Goal: Find specific page/section: Find specific page/section

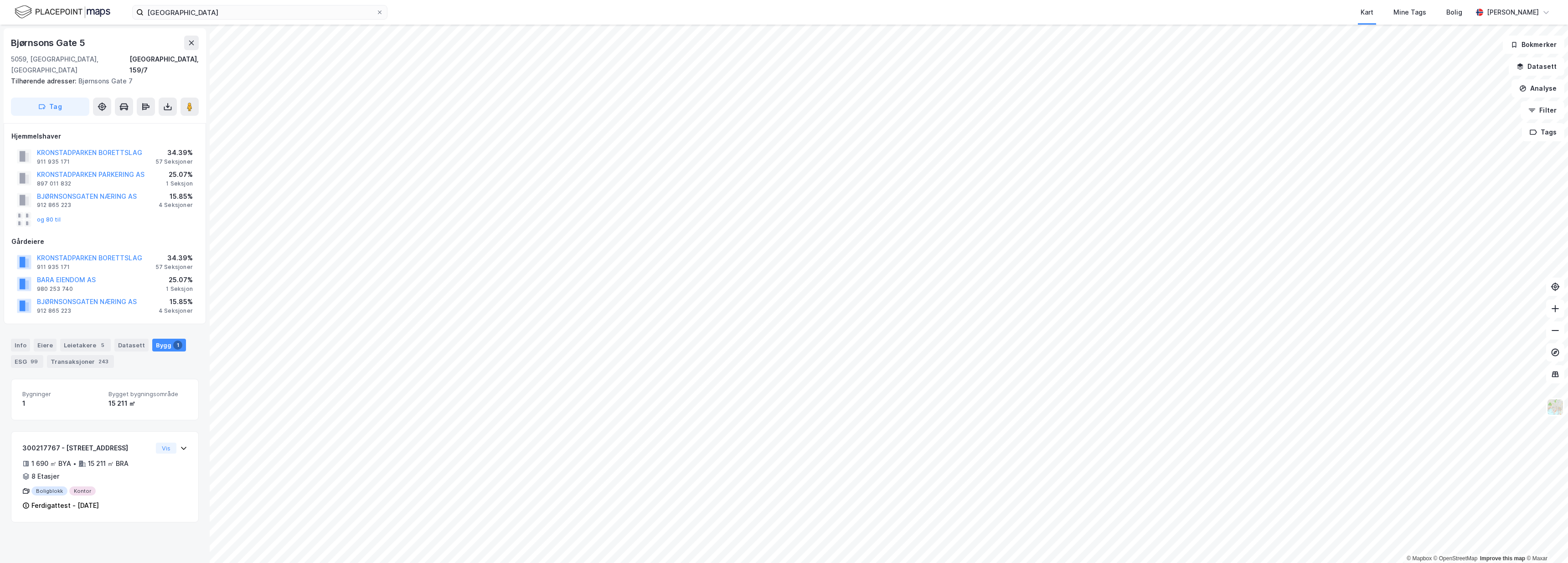
click at [1534, 0] on div "stavanger Kart Mine Tags Bolig [PERSON_NAME]" at bounding box center [784, 12] width 1568 height 24
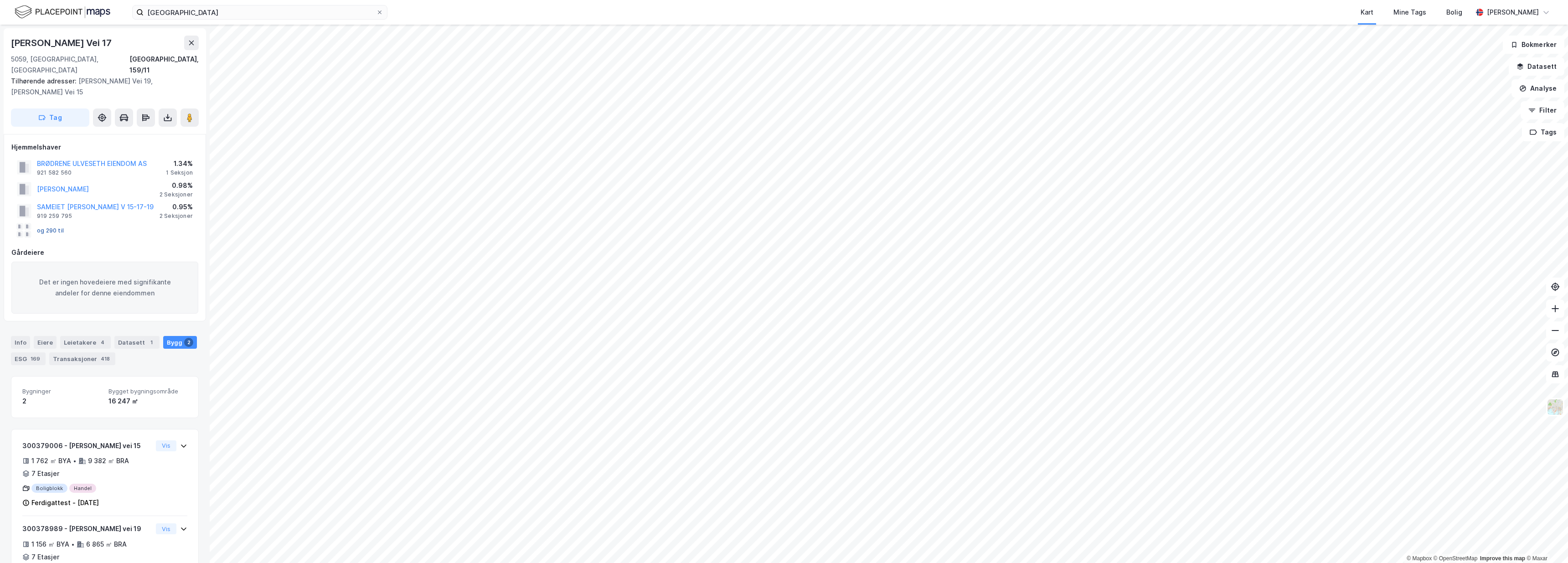
click at [0, 0] on button "og 290 til" at bounding box center [0, 0] width 0 height 0
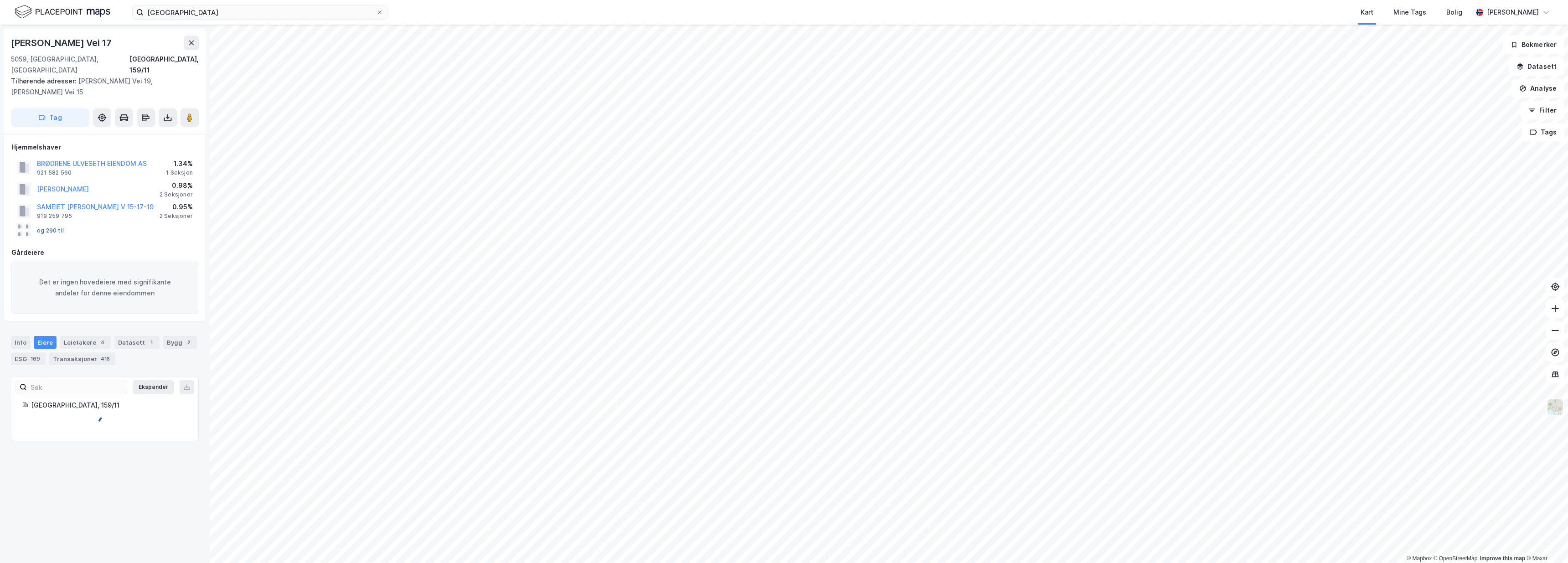
scroll to position [204, 0]
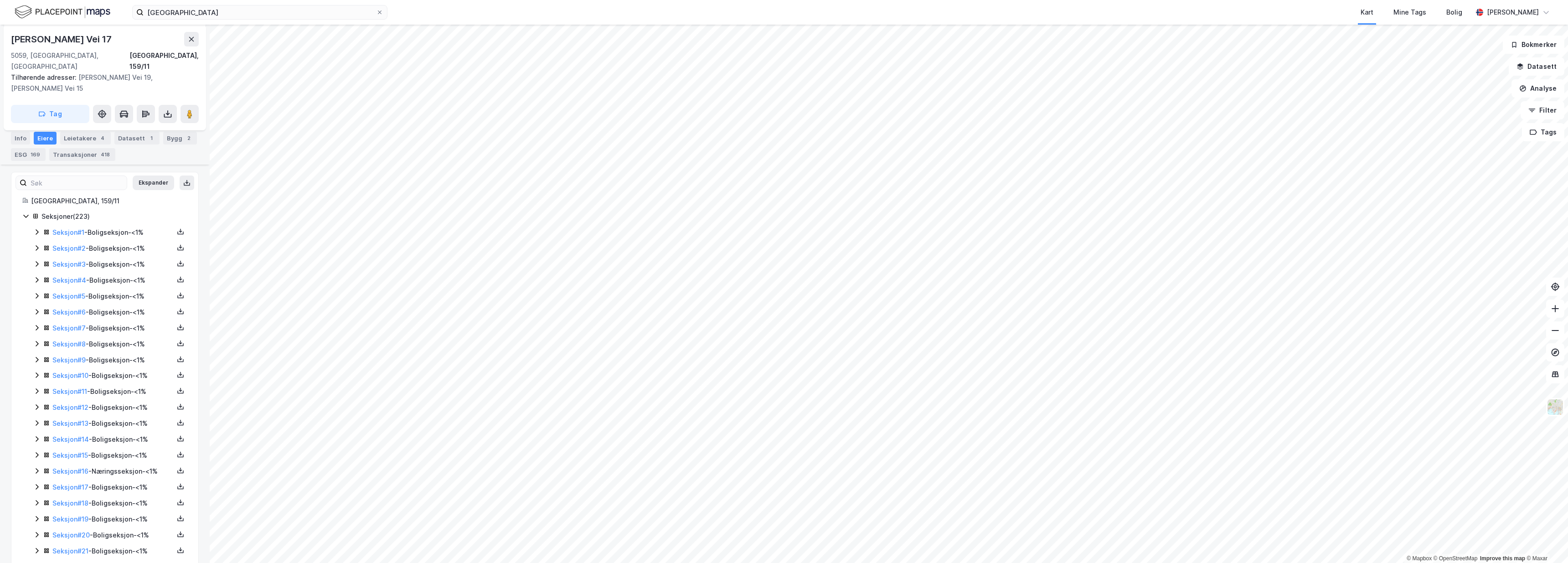
scroll to position [41, 0]
